Goal: Transaction & Acquisition: Subscribe to service/newsletter

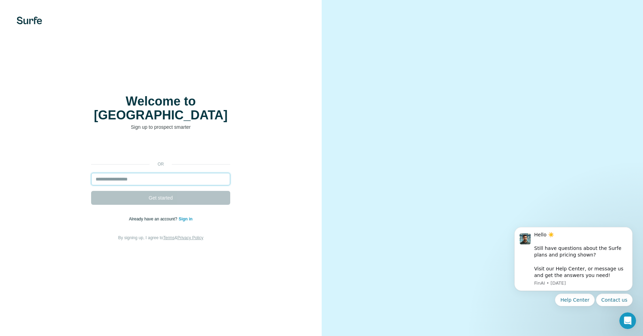
click at [159, 178] on input "email" at bounding box center [160, 179] width 139 height 13
click at [157, 173] on input "email" at bounding box center [160, 179] width 139 height 13
type input "*"
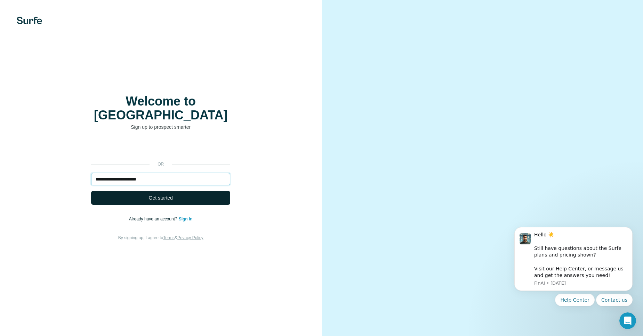
type input "**********"
click at [166, 195] on span "Get started" at bounding box center [161, 198] width 24 height 7
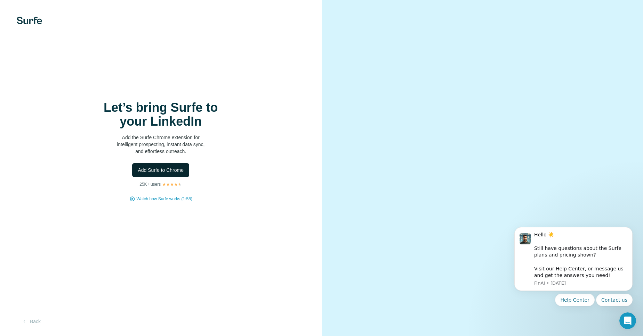
click at [174, 170] on span "Add Surfe to Chrome" at bounding box center [161, 170] width 46 height 7
